Goal: Transaction & Acquisition: Obtain resource

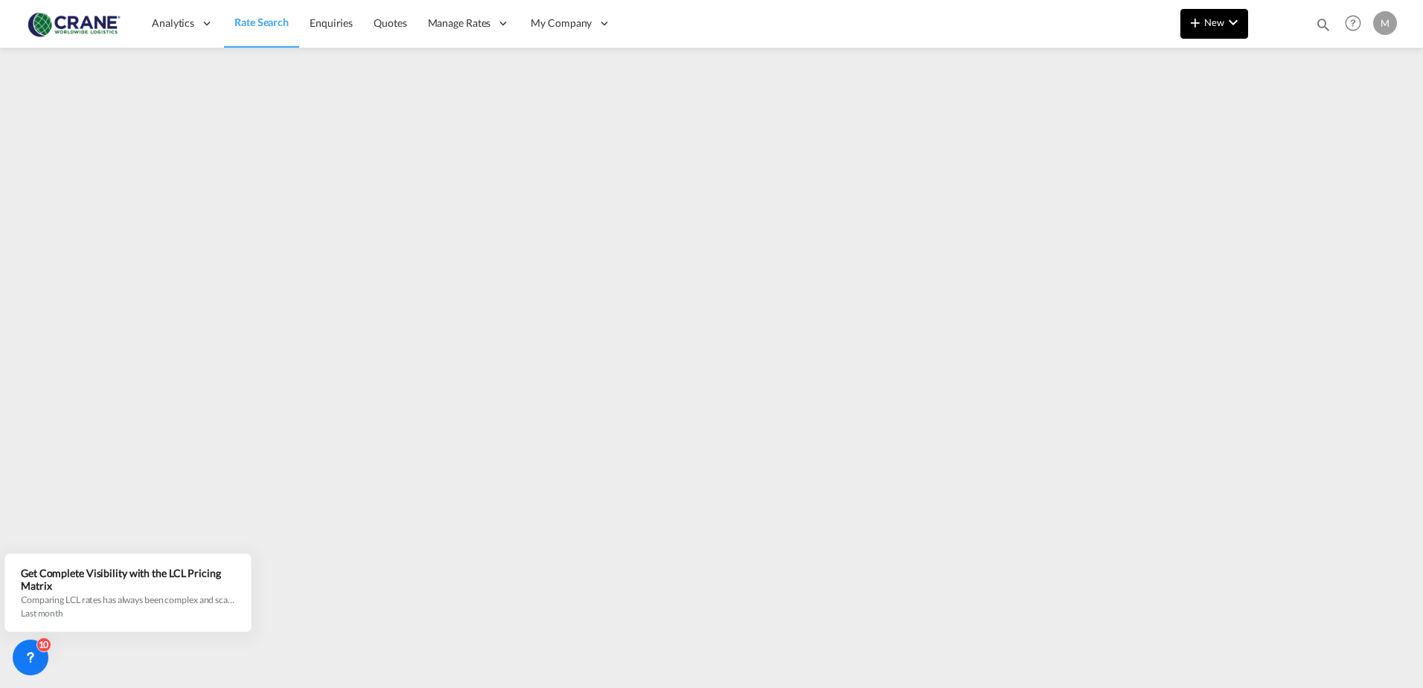
click at [1201, 20] on md-icon "icon-plus 400-fg" at bounding box center [1195, 22] width 18 height 18
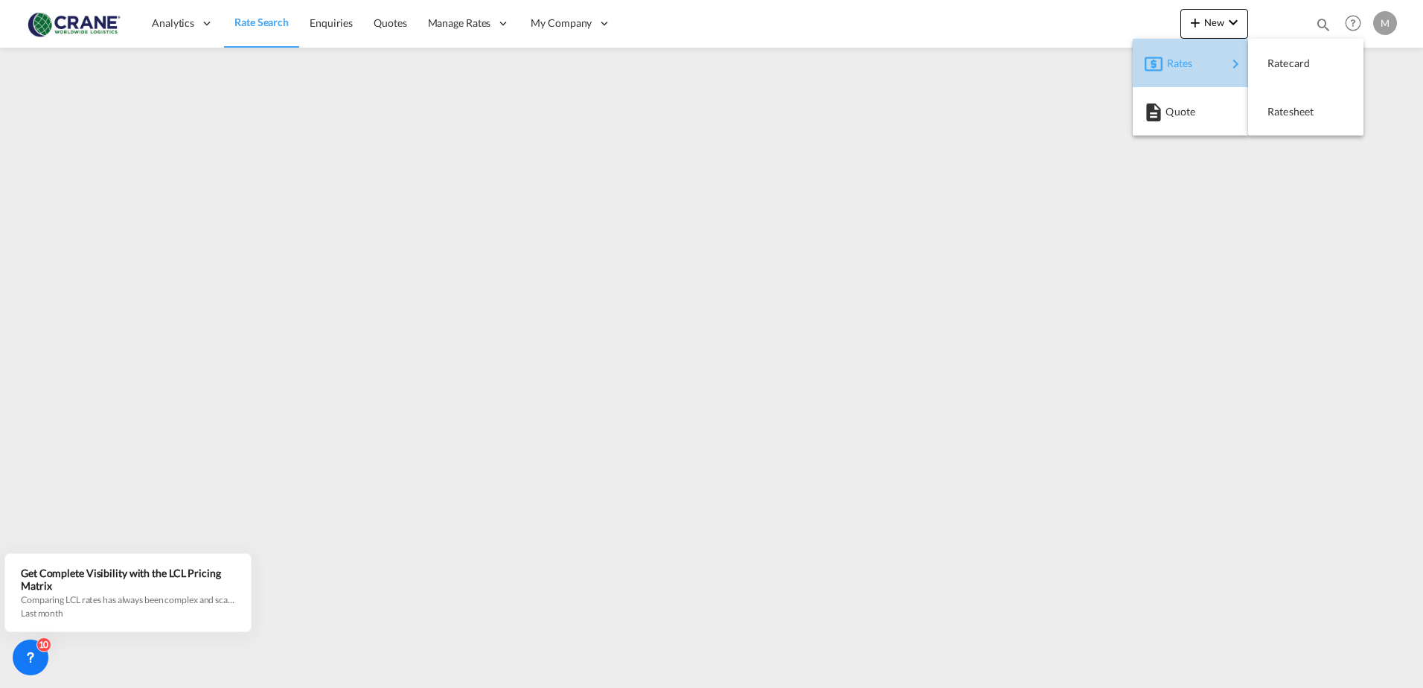
click at [1168, 69] on span "Rates" at bounding box center [1176, 63] width 18 height 30
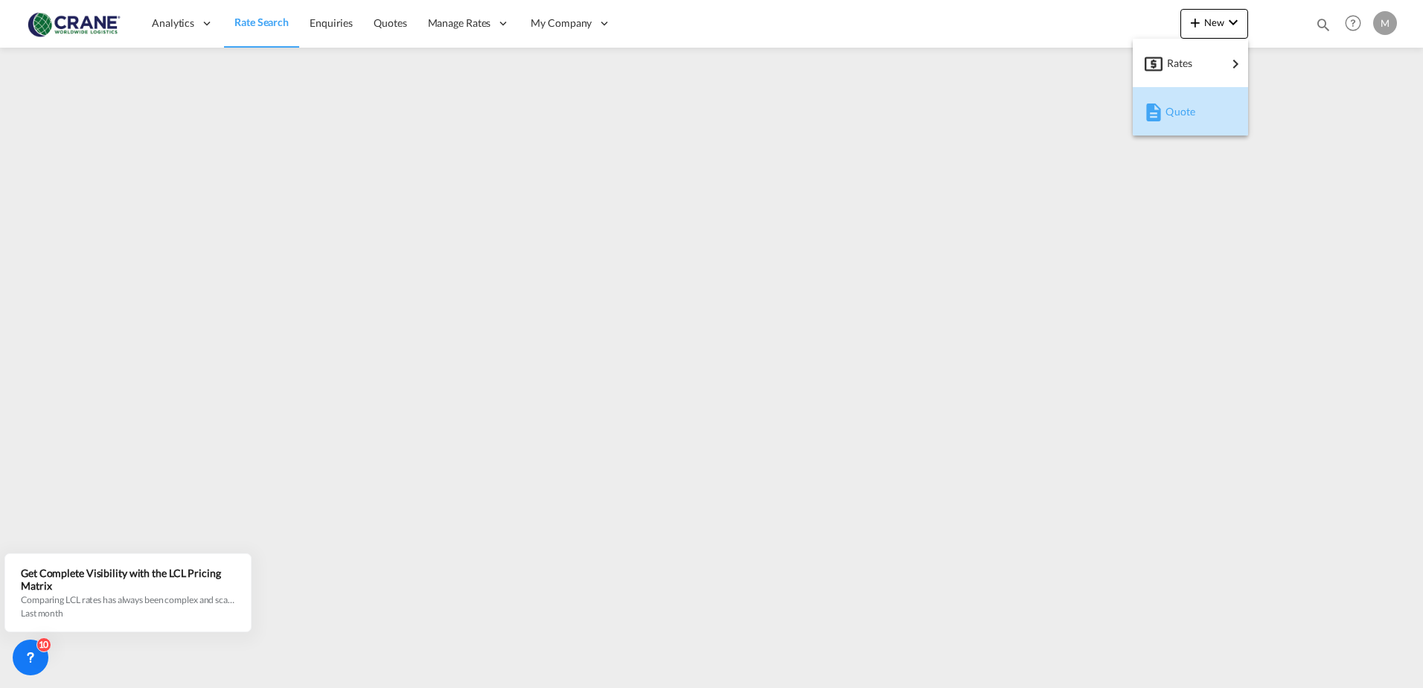
click at [1182, 108] on span "Quote" at bounding box center [1174, 112] width 16 height 30
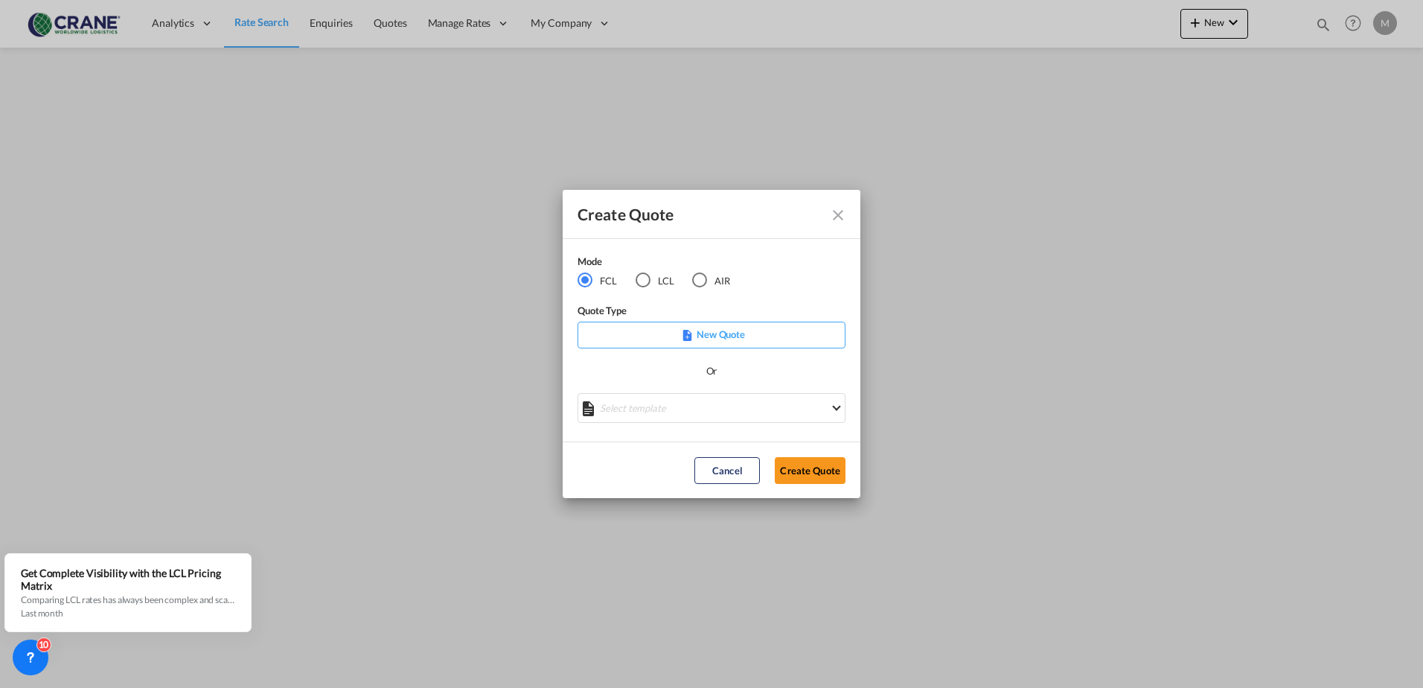
click at [835, 211] on md-icon "Close dialog" at bounding box center [838, 215] width 18 height 18
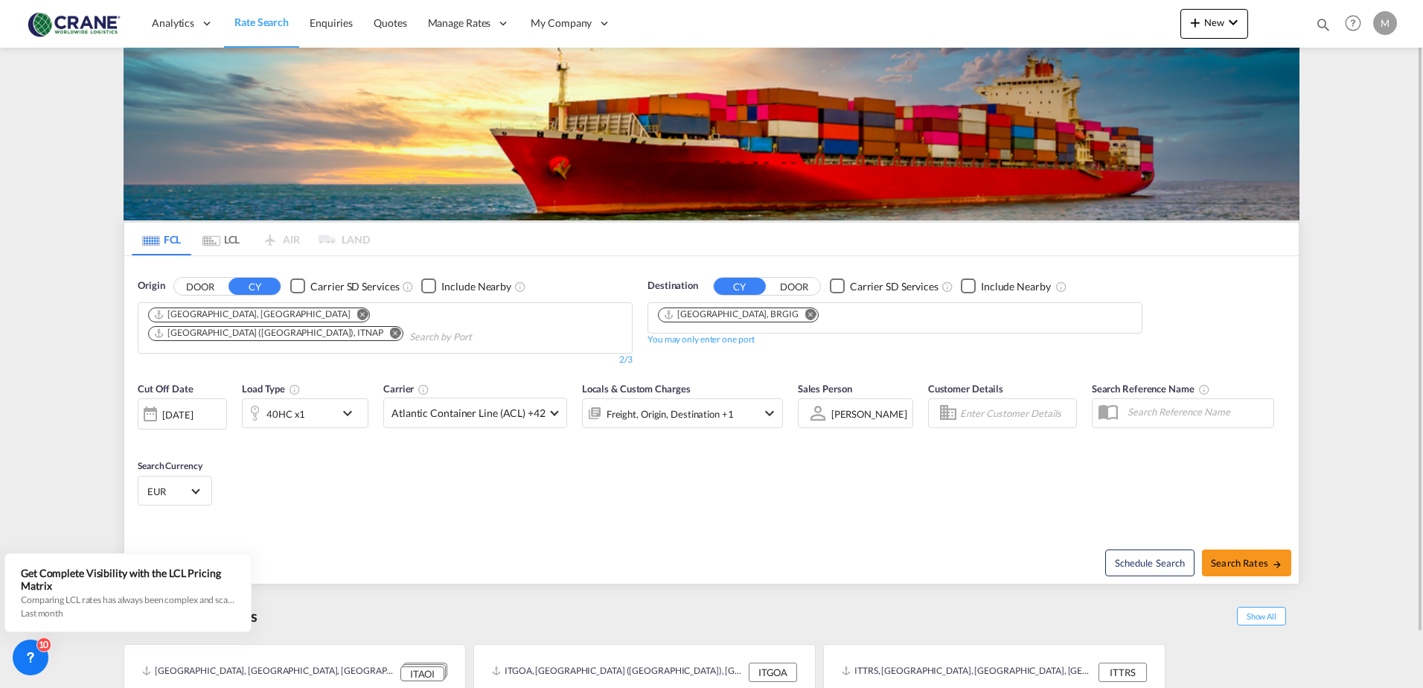
drag, startPoint x: 374, startPoint y: 310, endPoint x: 343, endPoint y: 321, distance: 32.5
click at [390, 327] on md-icon "Remove" at bounding box center [395, 332] width 11 height 11
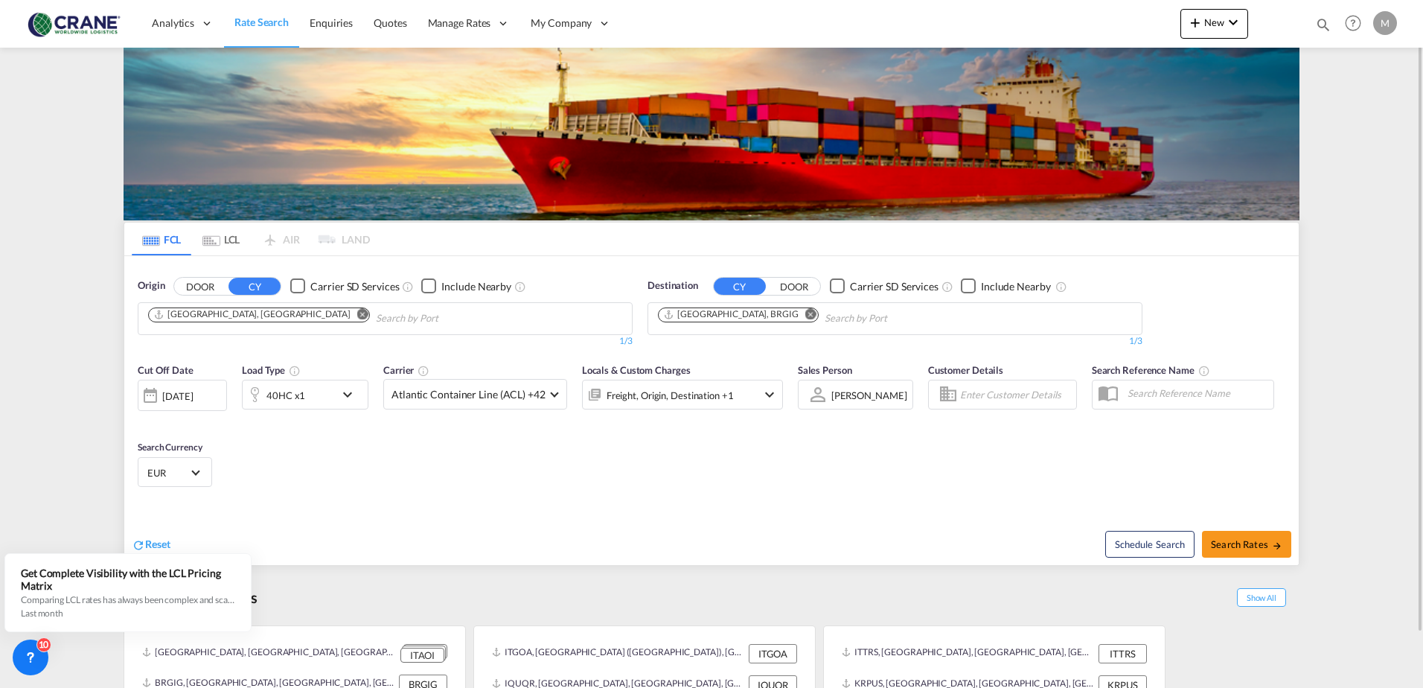
click at [357, 313] on md-icon "Remove" at bounding box center [362, 313] width 11 height 11
click at [805, 314] on md-icon "Remove" at bounding box center [810, 313] width 11 height 11
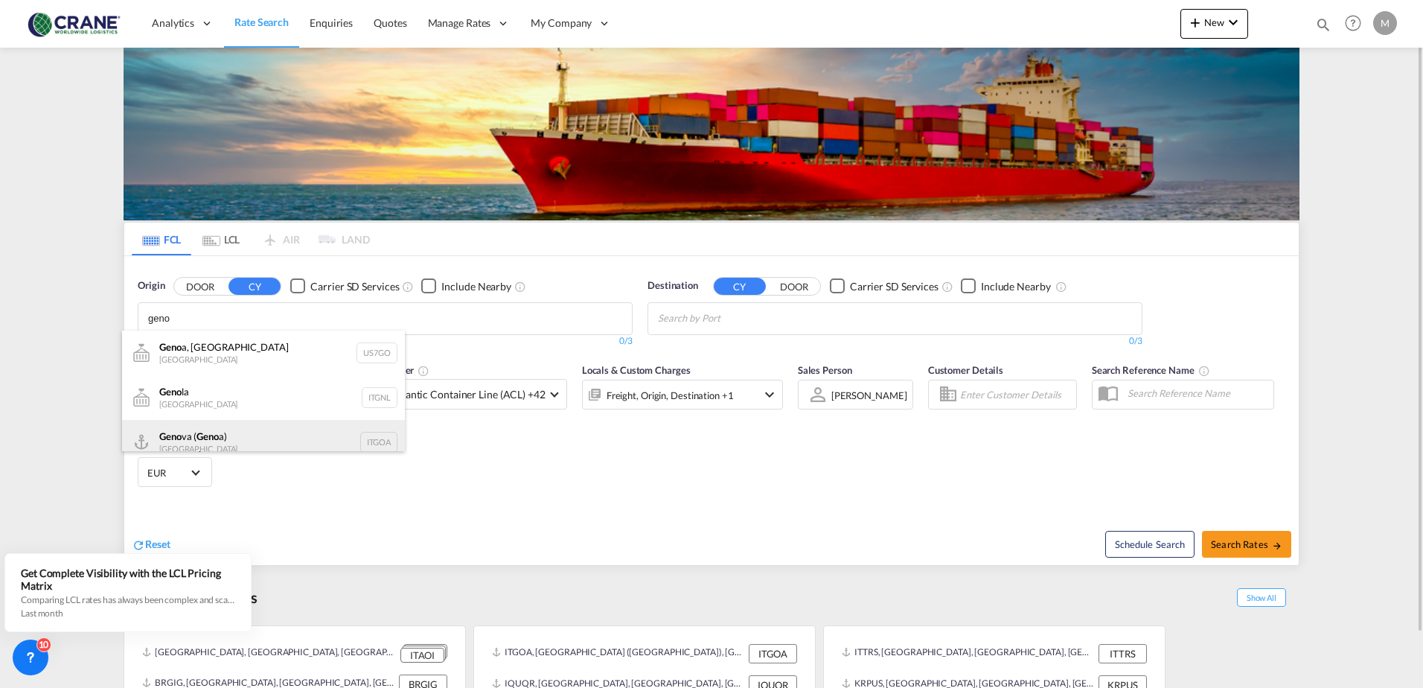
type input "geno"
click at [237, 435] on div "Geno va ( Geno a) [GEOGRAPHIC_DATA] ITGOA" at bounding box center [263, 442] width 283 height 45
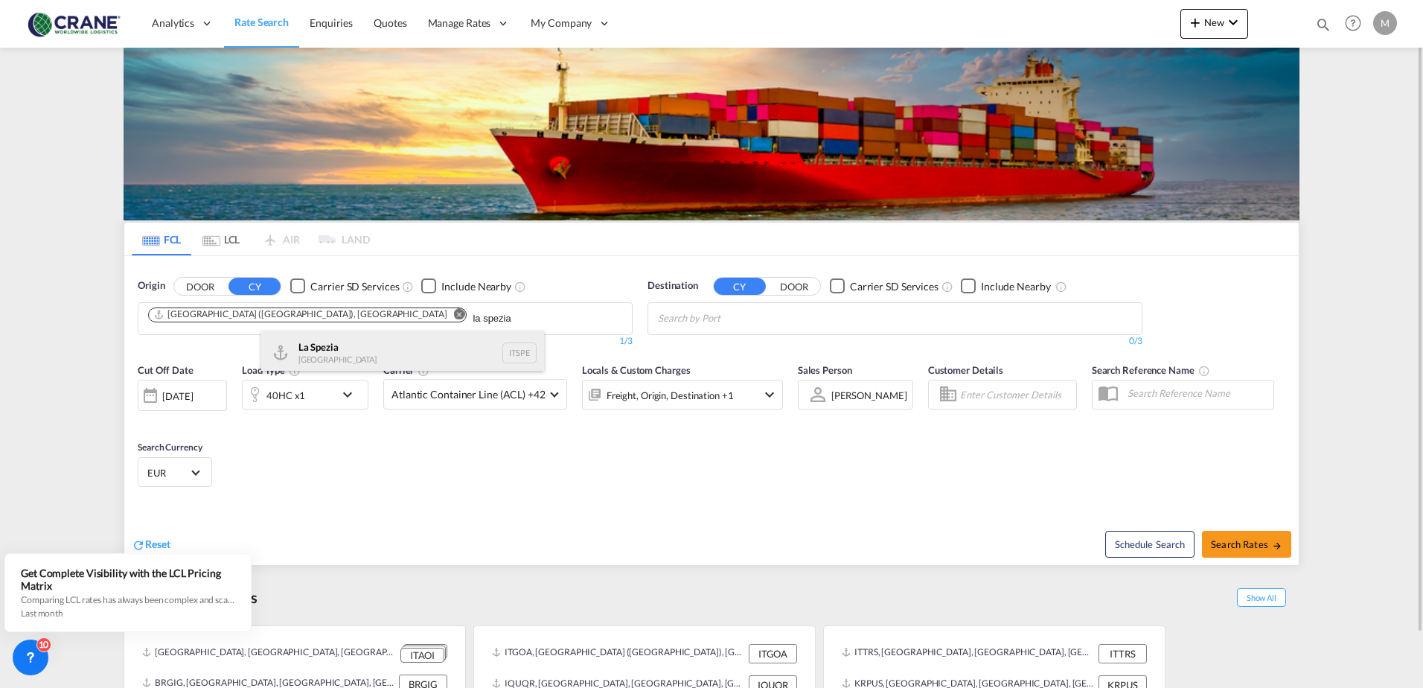
type input "la spezia"
click at [307, 345] on div "La Spezia [GEOGRAPHIC_DATA] ITSPE" at bounding box center [402, 352] width 283 height 45
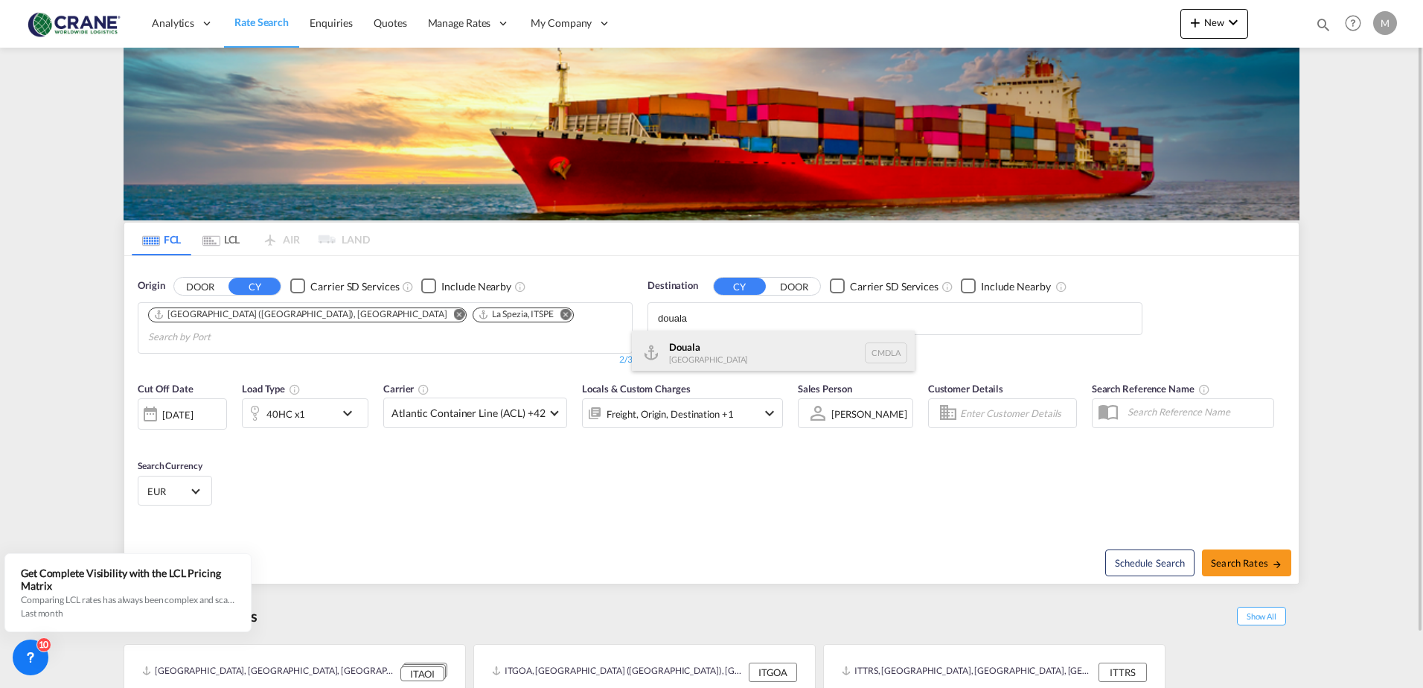
type input "douala"
click at [719, 348] on div "Douala [GEOGRAPHIC_DATA] CMDLA" at bounding box center [773, 352] width 283 height 45
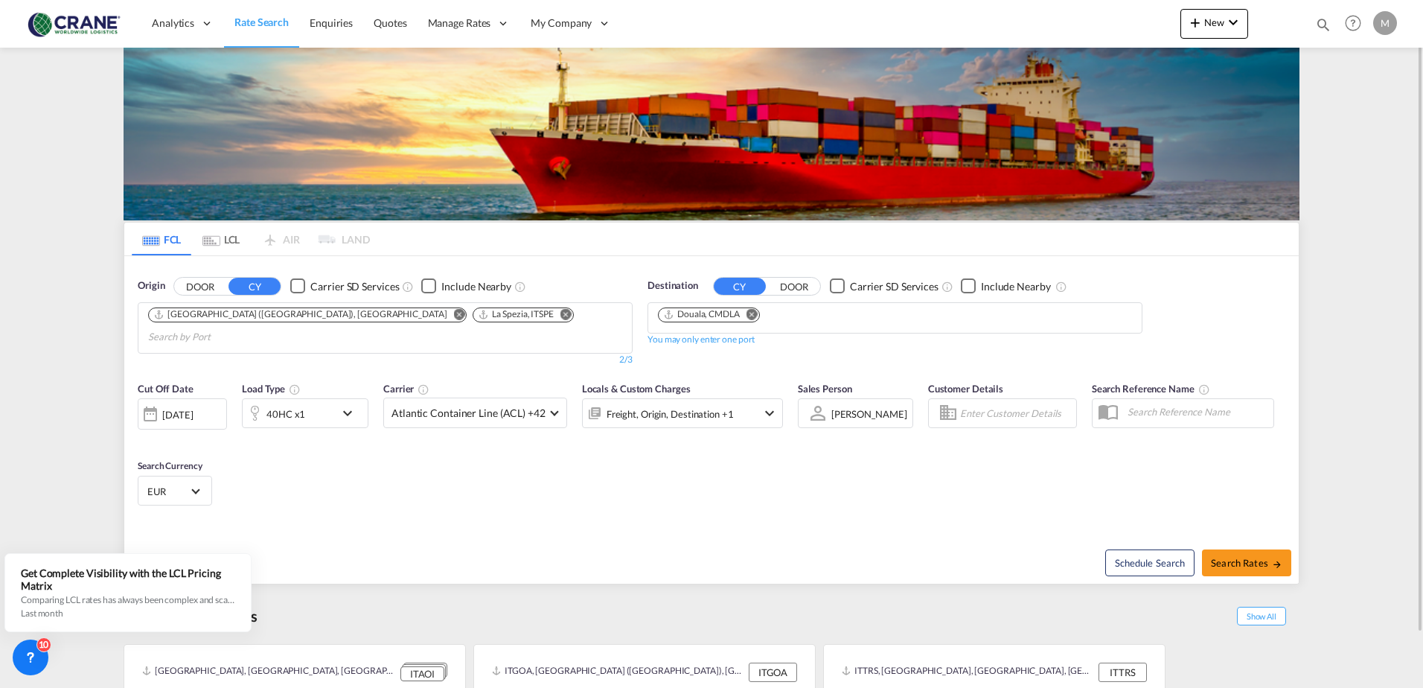
click at [348, 404] on md-icon "icon-chevron-down" at bounding box center [351, 413] width 25 height 18
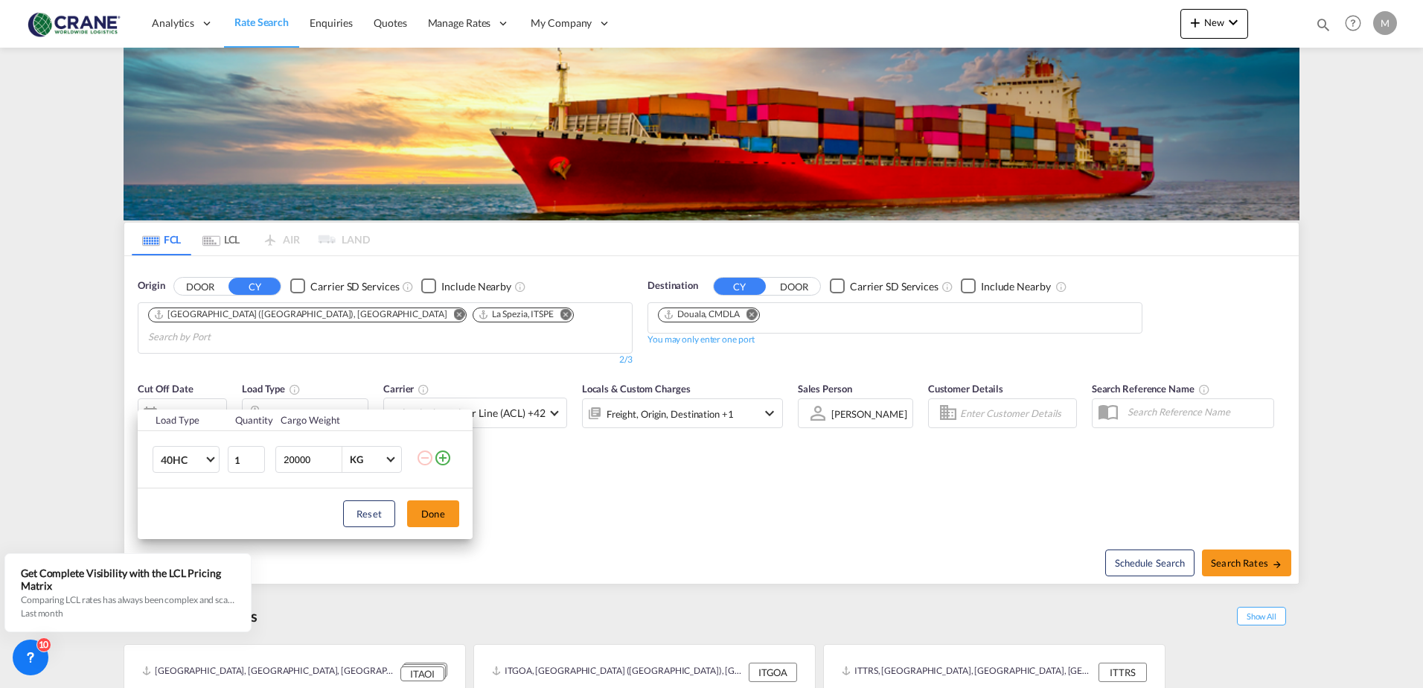
click at [447, 461] on md-icon "icon-plus-circle-outline" at bounding box center [443, 458] width 18 height 18
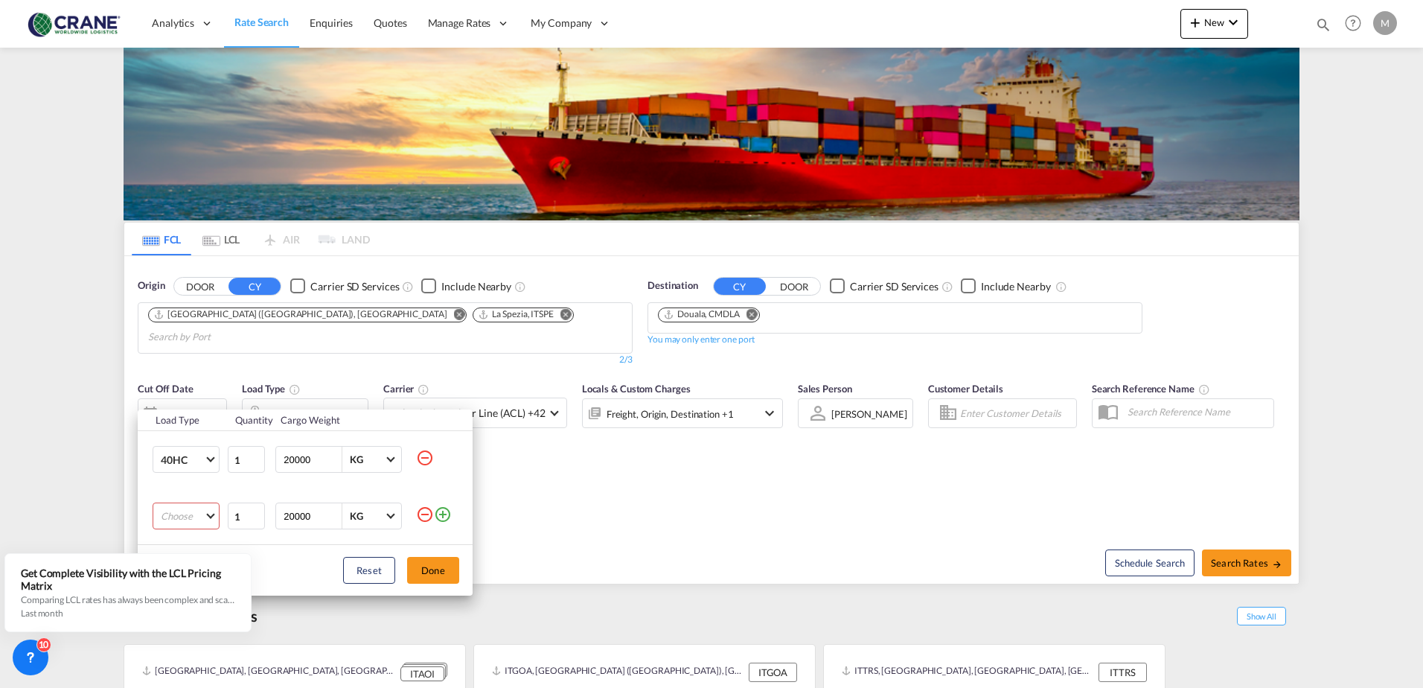
click at [210, 512] on md-select "Choose 20GP 40GP 40HC 45HC 20RE 40RE 40HR 20OT 40OT 20FR 40FR 40NR 20NR 45S 20T…" at bounding box center [186, 515] width 67 height 27
click at [195, 506] on md-option "20GP" at bounding box center [199, 508] width 101 height 36
click at [424, 461] on md-icon "icon-minus-circle-outline" at bounding box center [425, 458] width 18 height 18
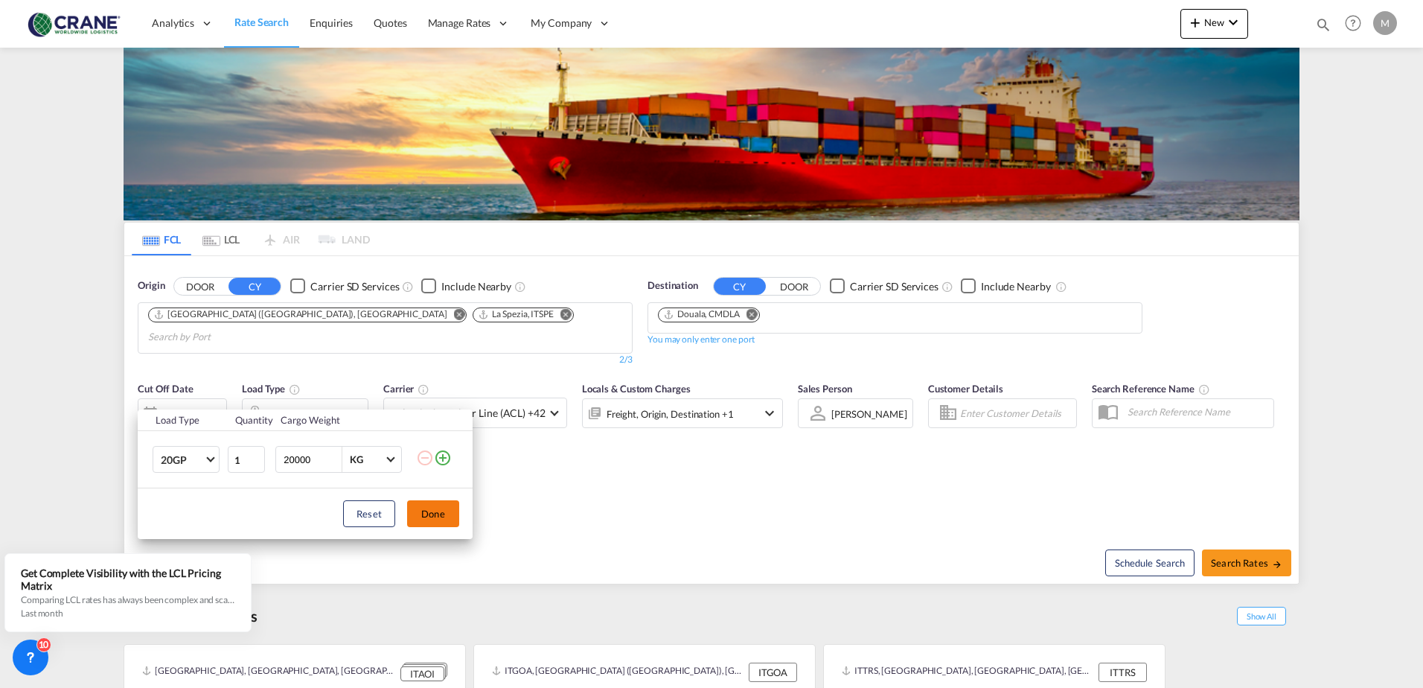
click at [447, 511] on button "Done" at bounding box center [433, 513] width 52 height 27
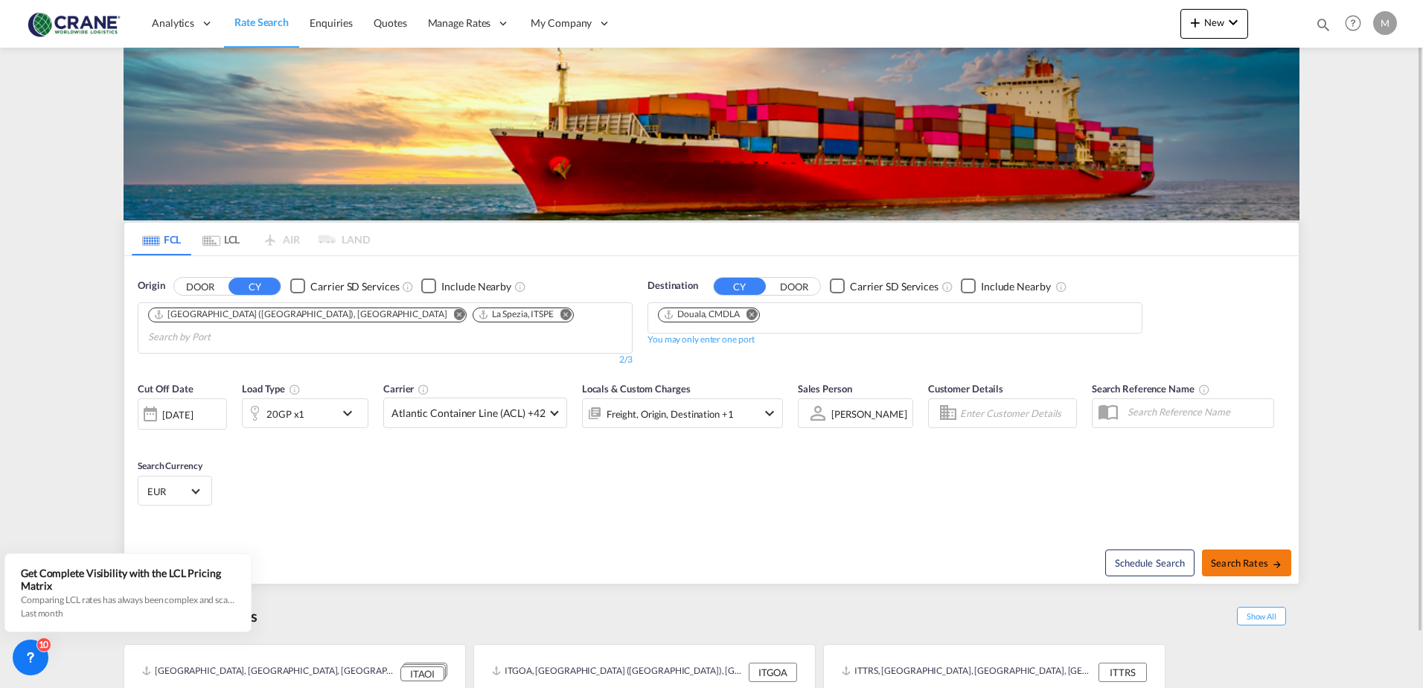
click at [1247, 557] on span "Search Rates" at bounding box center [1246, 563] width 71 height 12
type input "ITGOA,ITSPE to CMDLA / [DATE]"
click at [298, 288] on div "Checkbox No Ink" at bounding box center [297, 285] width 15 height 15
click at [836, 284] on div "Checkbox No Ink" at bounding box center [837, 285] width 15 height 15
click at [749, 316] on md-icon "Remove" at bounding box center [751, 313] width 11 height 11
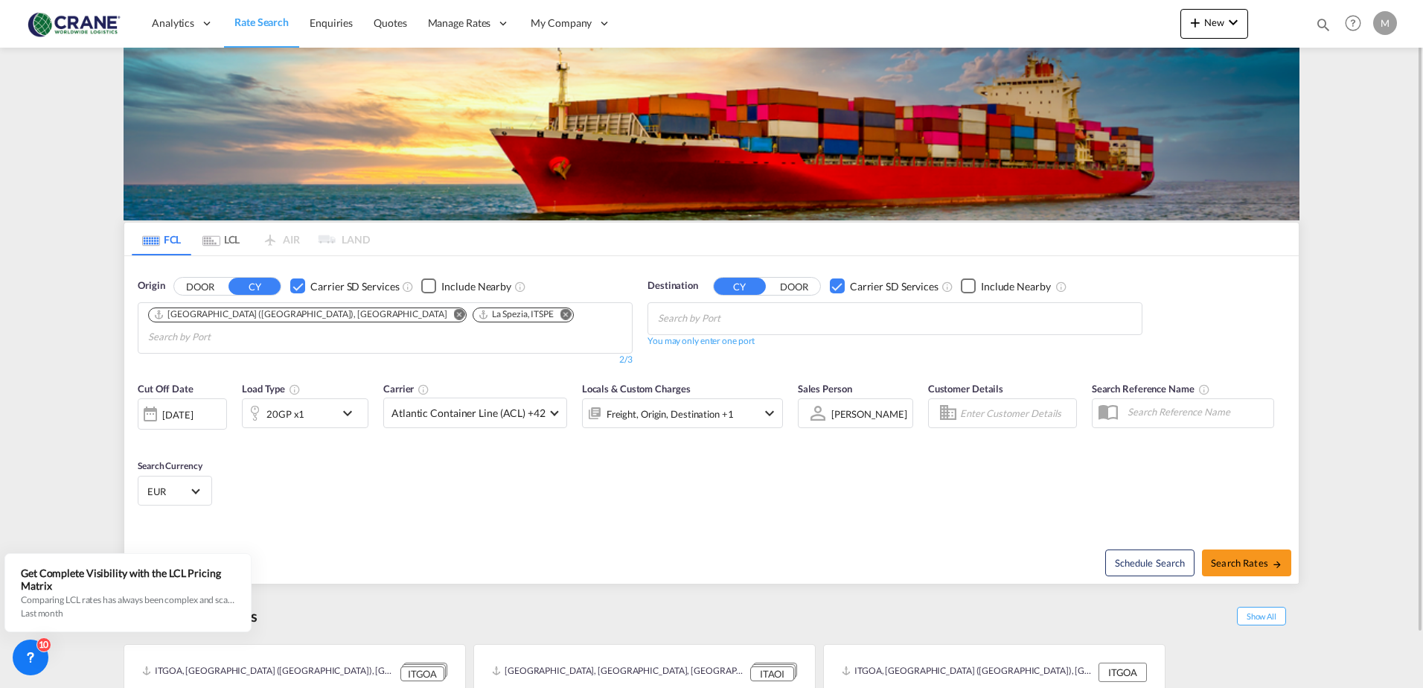
click at [560, 314] on md-icon "Remove" at bounding box center [565, 313] width 11 height 11
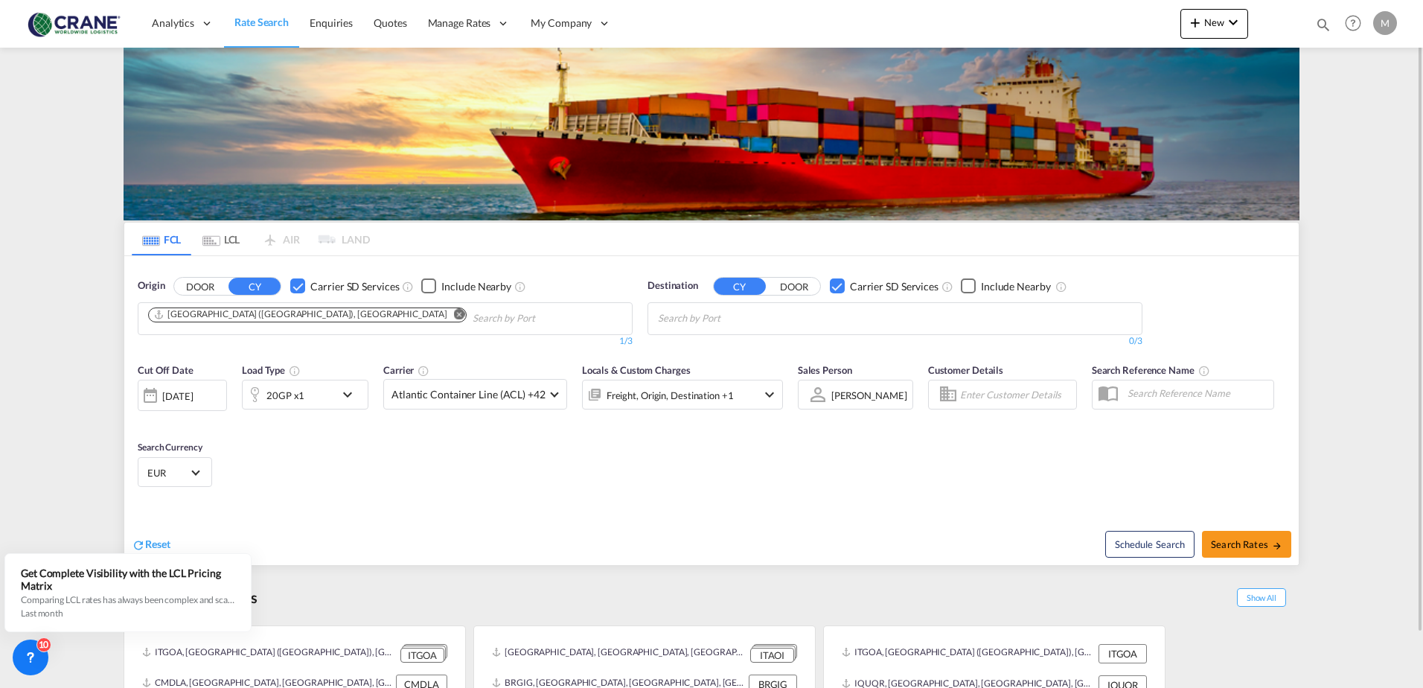
click at [454, 313] on md-icon "Remove" at bounding box center [459, 313] width 11 height 11
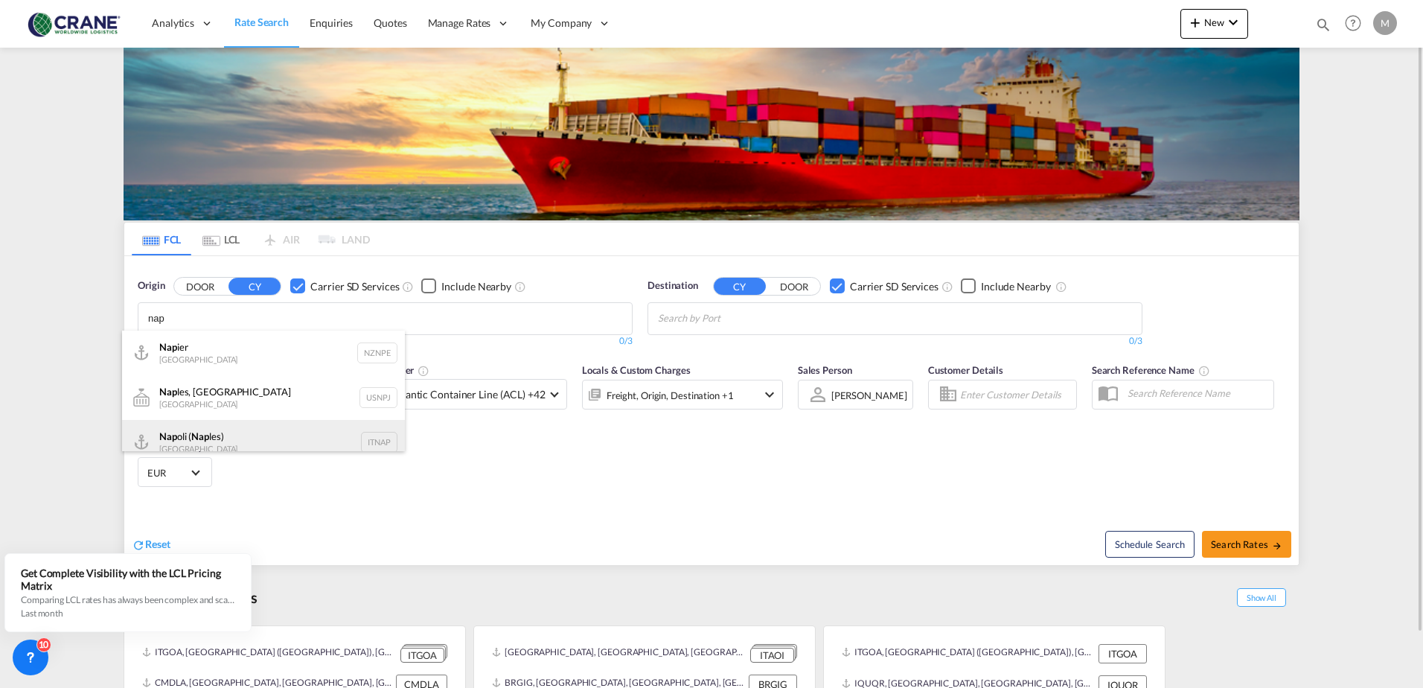
type input "nap"
click at [213, 435] on div "Nap oli ( Nap les) [GEOGRAPHIC_DATA] ITNAP" at bounding box center [263, 442] width 283 height 45
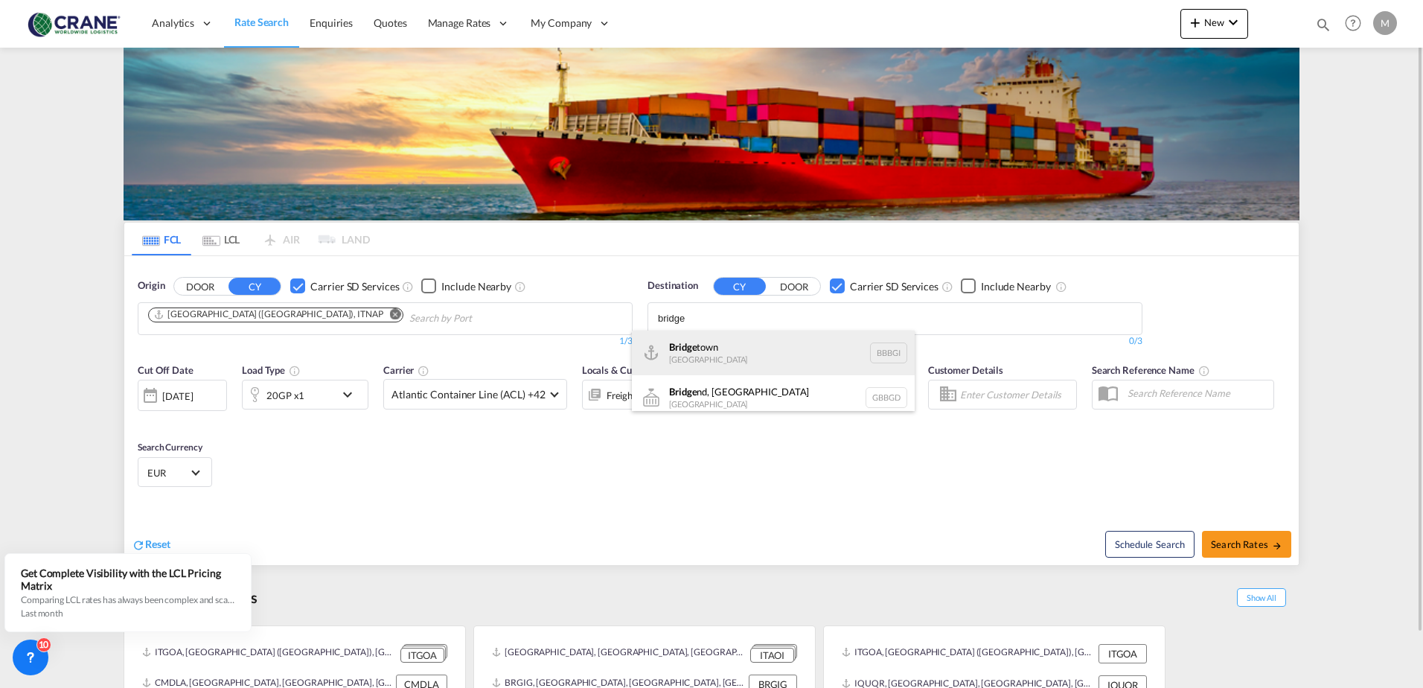
type input "bridge"
click at [694, 354] on div "Bridge town [GEOGRAPHIC_DATA] BBBGI" at bounding box center [773, 352] width 283 height 45
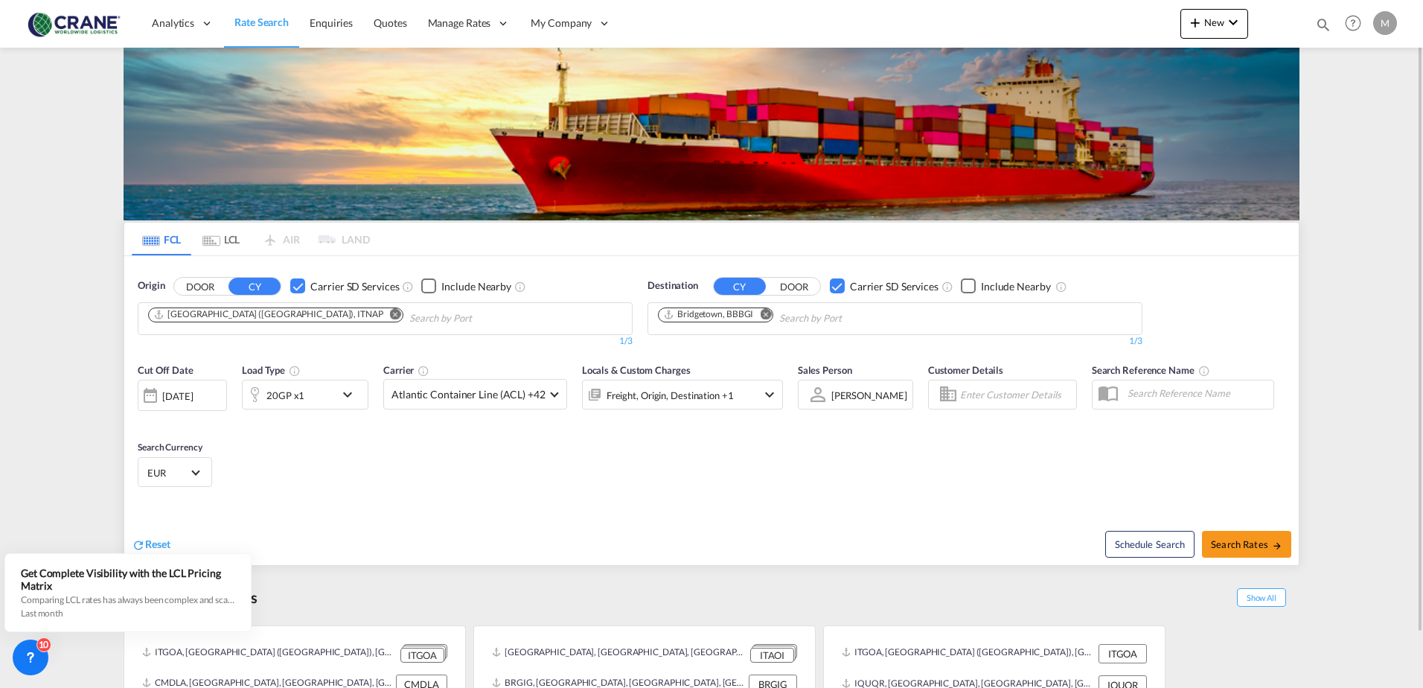
click at [349, 392] on md-icon "icon-chevron-down" at bounding box center [351, 395] width 25 height 18
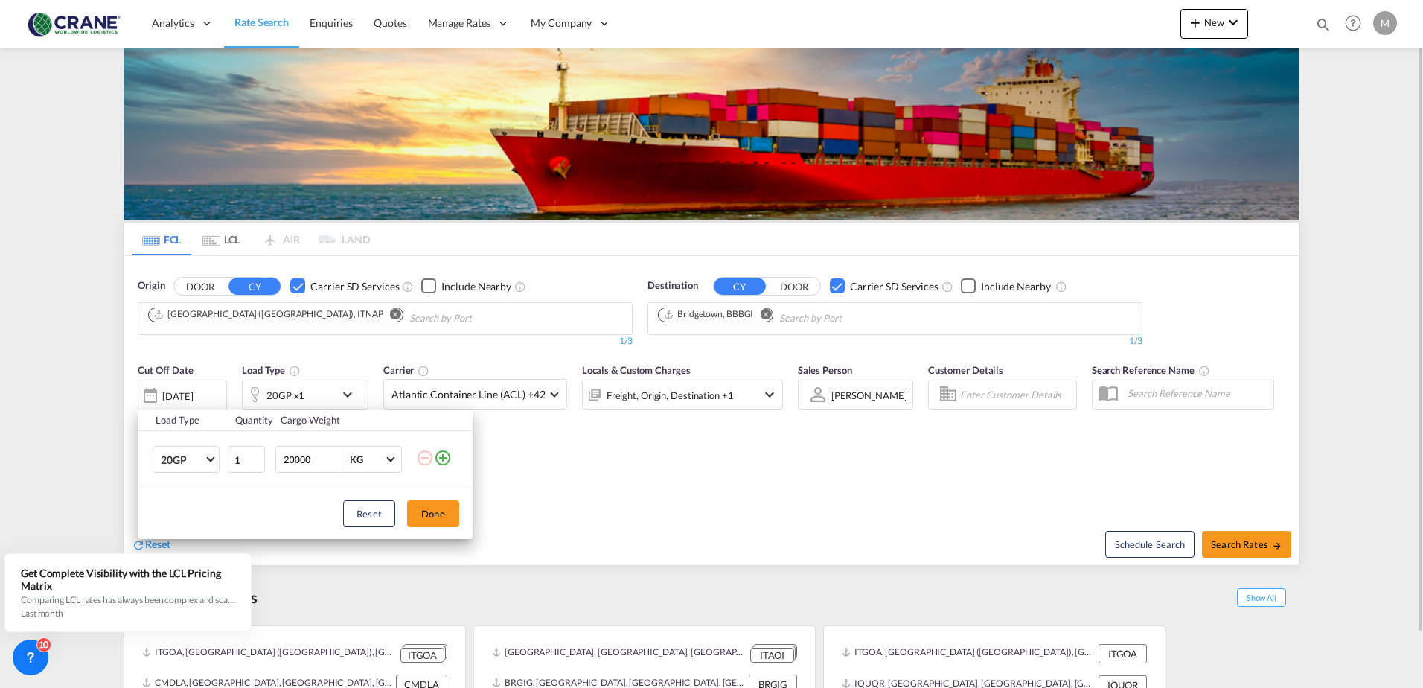
click at [442, 461] on md-icon "icon-plus-circle-outline" at bounding box center [443, 458] width 18 height 18
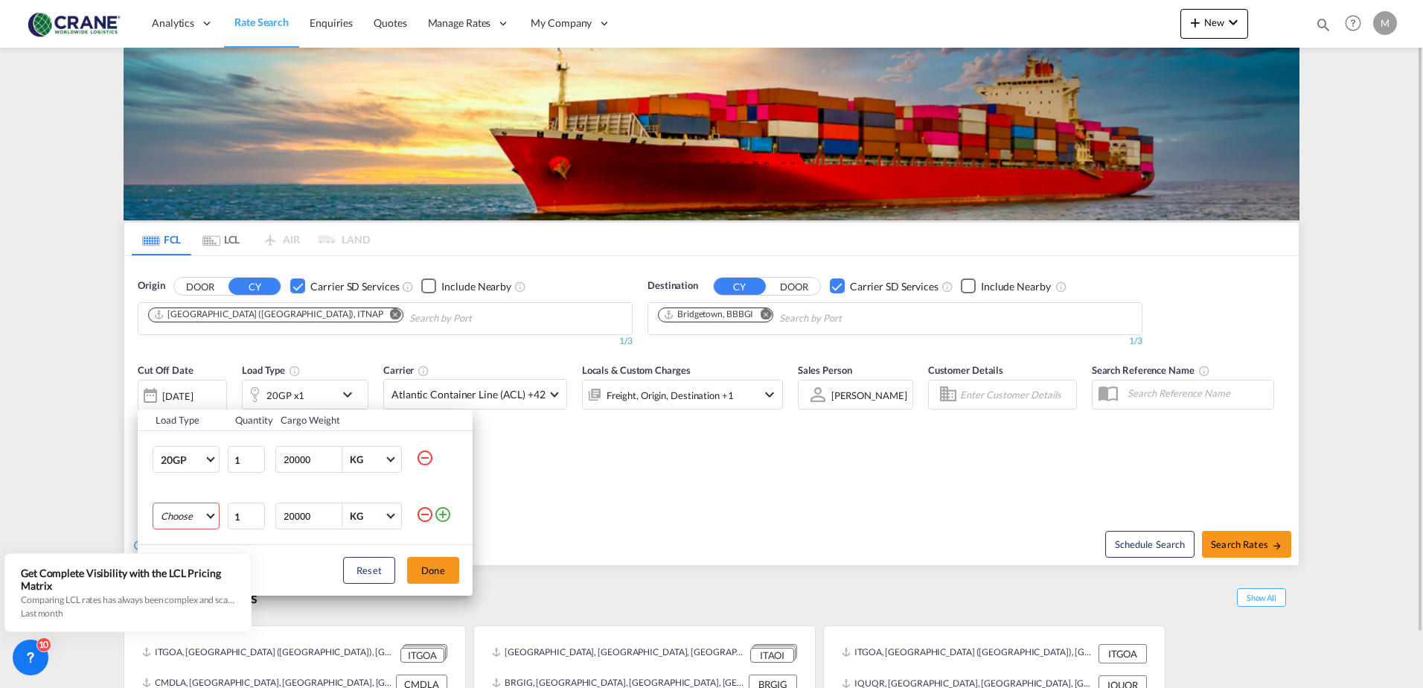
click at [209, 513] on md-select "Choose 20GP 40GP 40HC 45HC 20RE 40RE 40HR 20OT 40OT 20FR 40FR 40NR 20NR 45S 20T…" at bounding box center [186, 515] width 67 height 27
click at [196, 502] on md-option "40HC" at bounding box center [199, 495] width 101 height 36
click at [448, 569] on button "Done" at bounding box center [433, 570] width 52 height 27
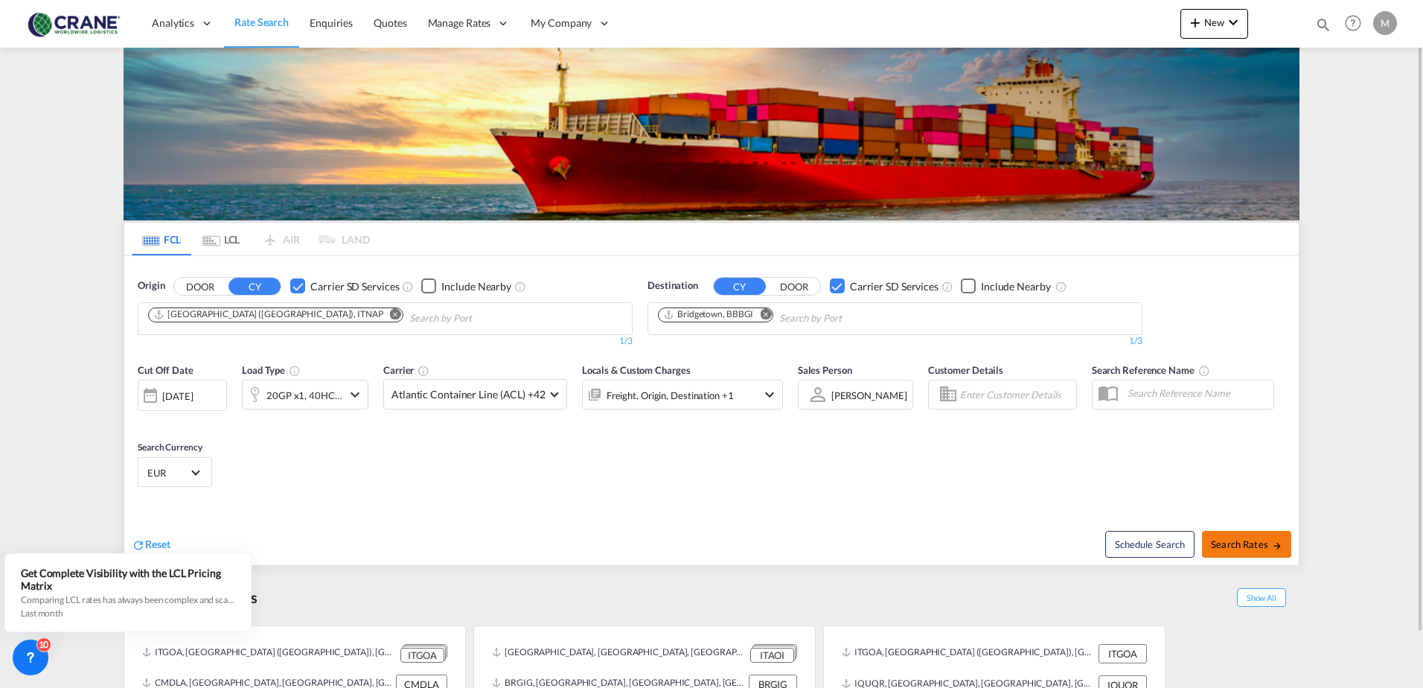
click at [1264, 537] on button "Search Rates" at bounding box center [1246, 544] width 89 height 27
type input "ITNAP to BBBGI / [DATE]"
